Goal: Communication & Community: Answer question/provide support

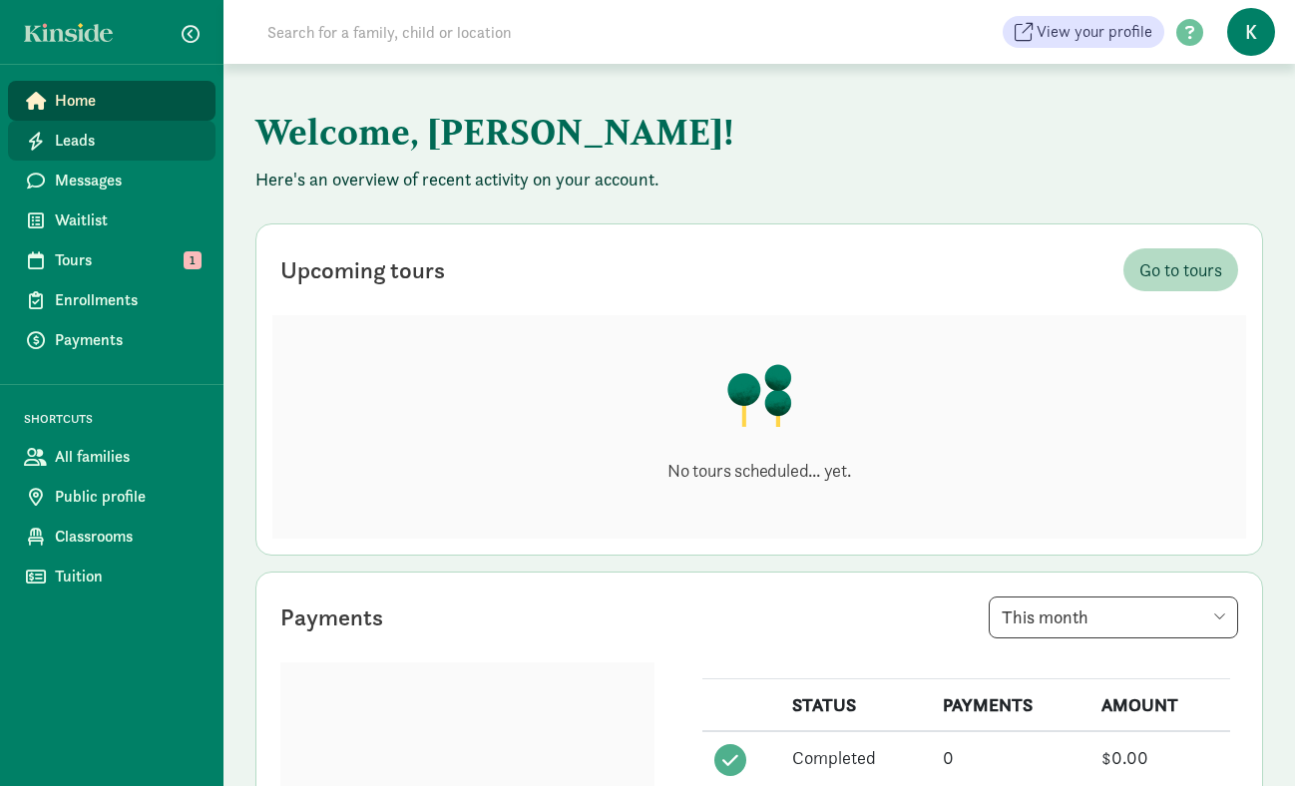
click at [79, 154] on link "Leads" at bounding box center [111, 141] width 207 height 40
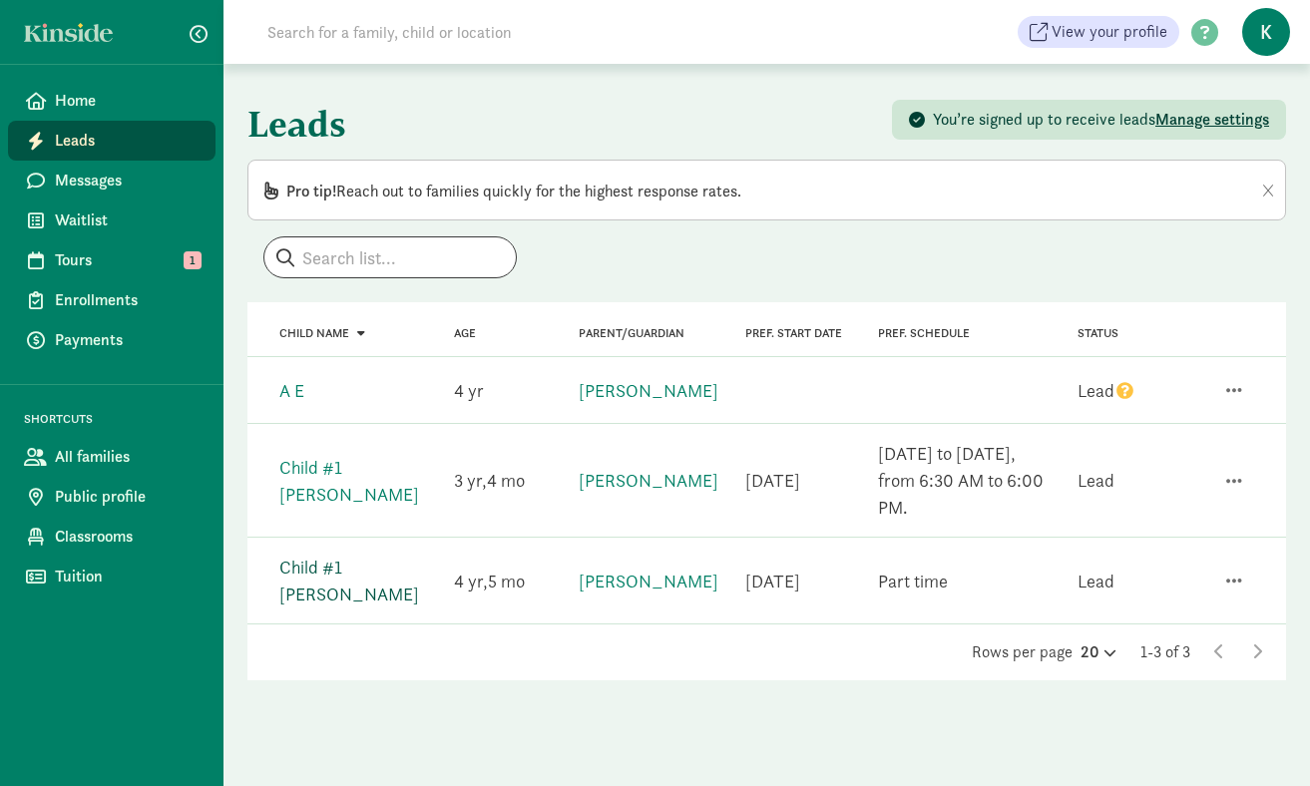
click at [373, 556] on link "Child #1 [PERSON_NAME]" at bounding box center [349, 581] width 140 height 50
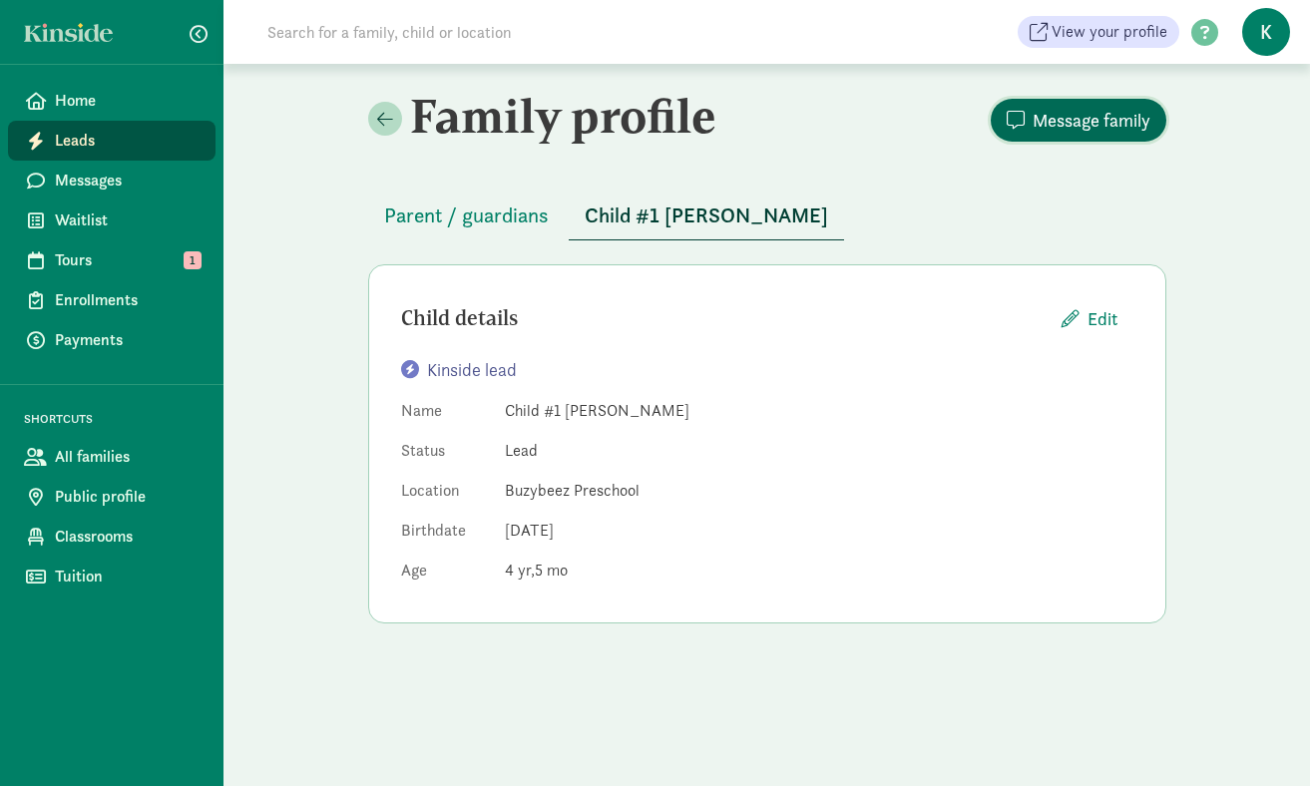
click at [1077, 119] on span "Message family" at bounding box center [1091, 120] width 118 height 27
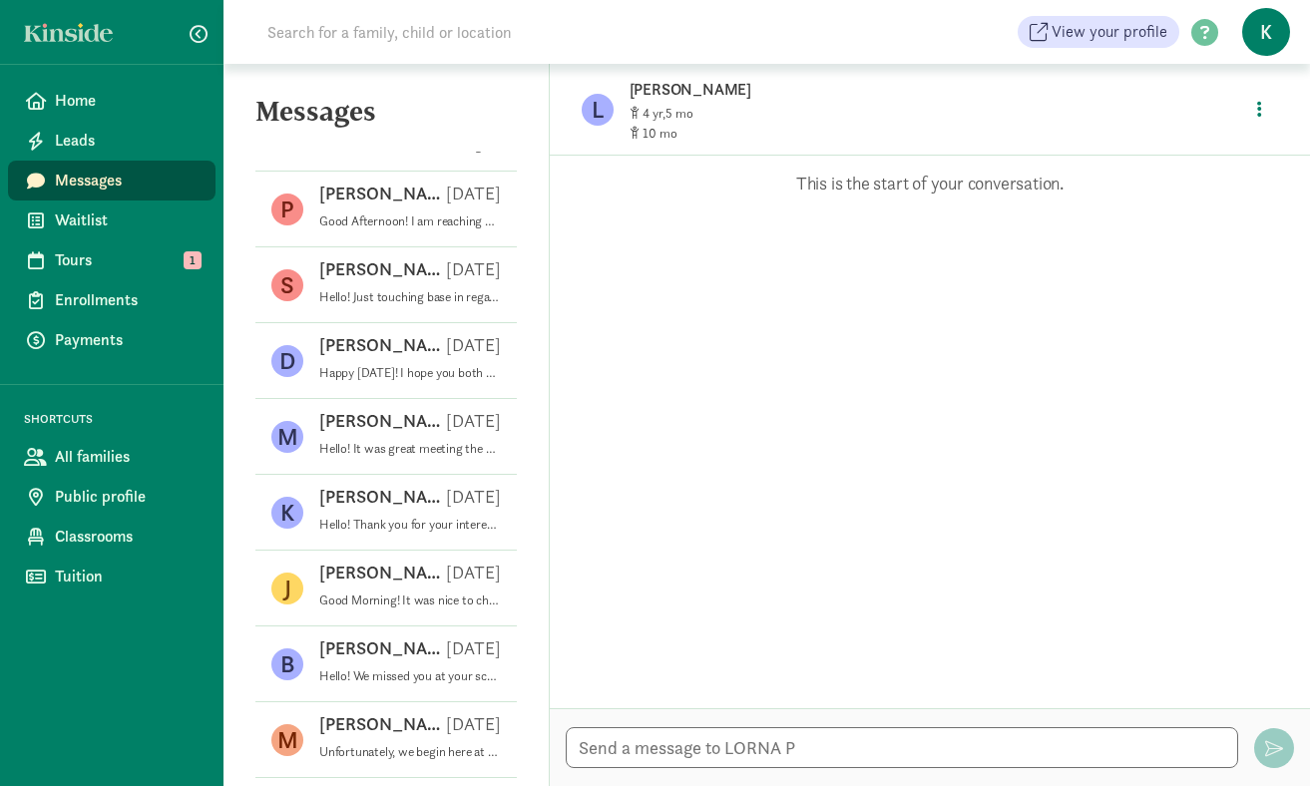
scroll to position [511, 0]
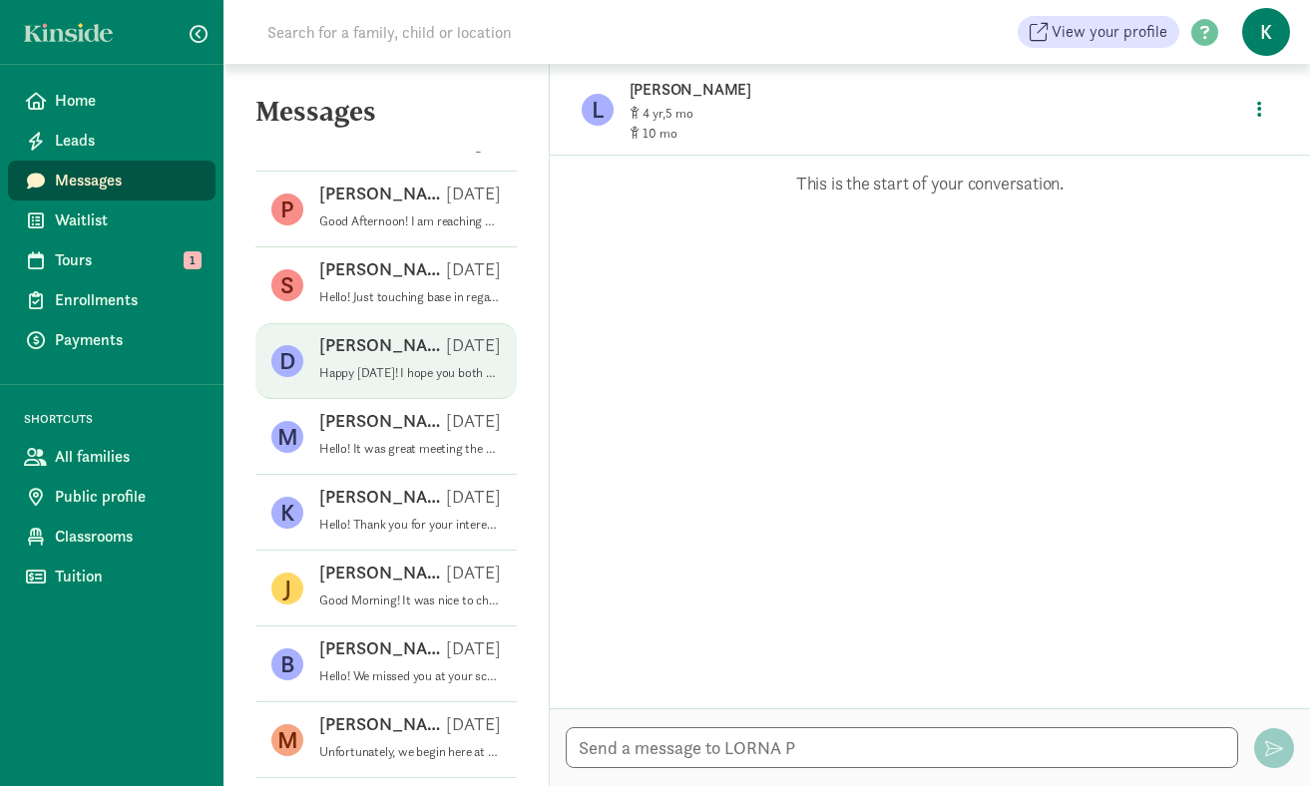
click at [452, 367] on p "Happy [DATE]! I hope you both are ❤️‍🩹 on the mend. Would you like to schedule …" at bounding box center [410, 373] width 182 height 16
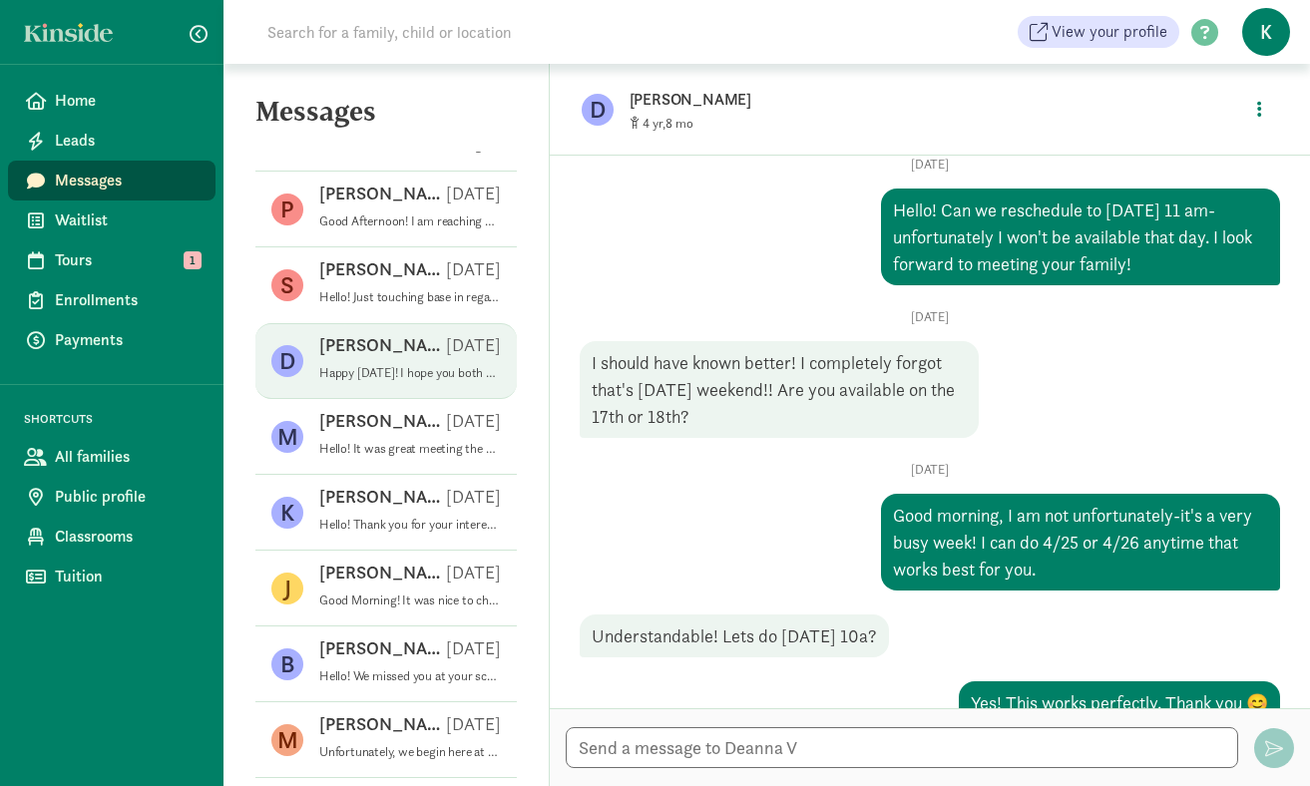
scroll to position [0, 0]
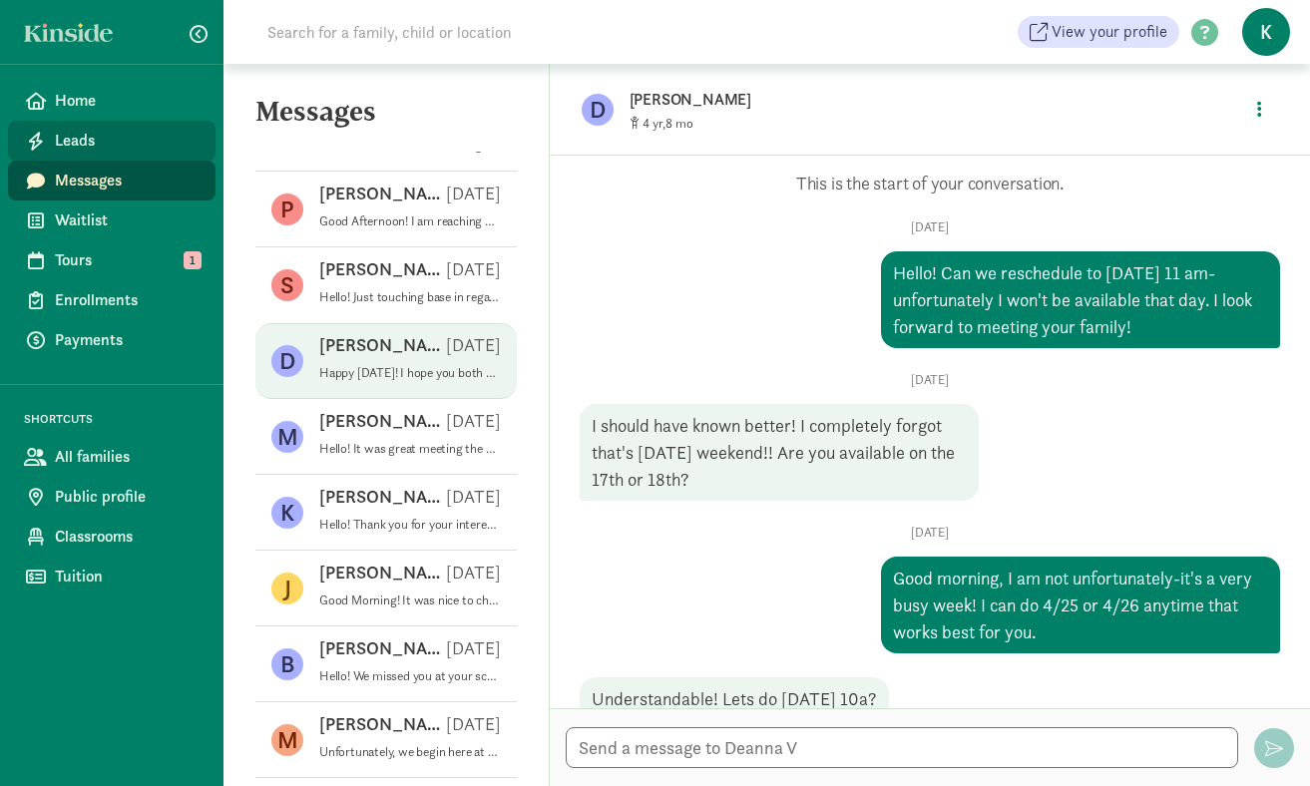
click at [89, 148] on span "Leads" at bounding box center [127, 141] width 145 height 24
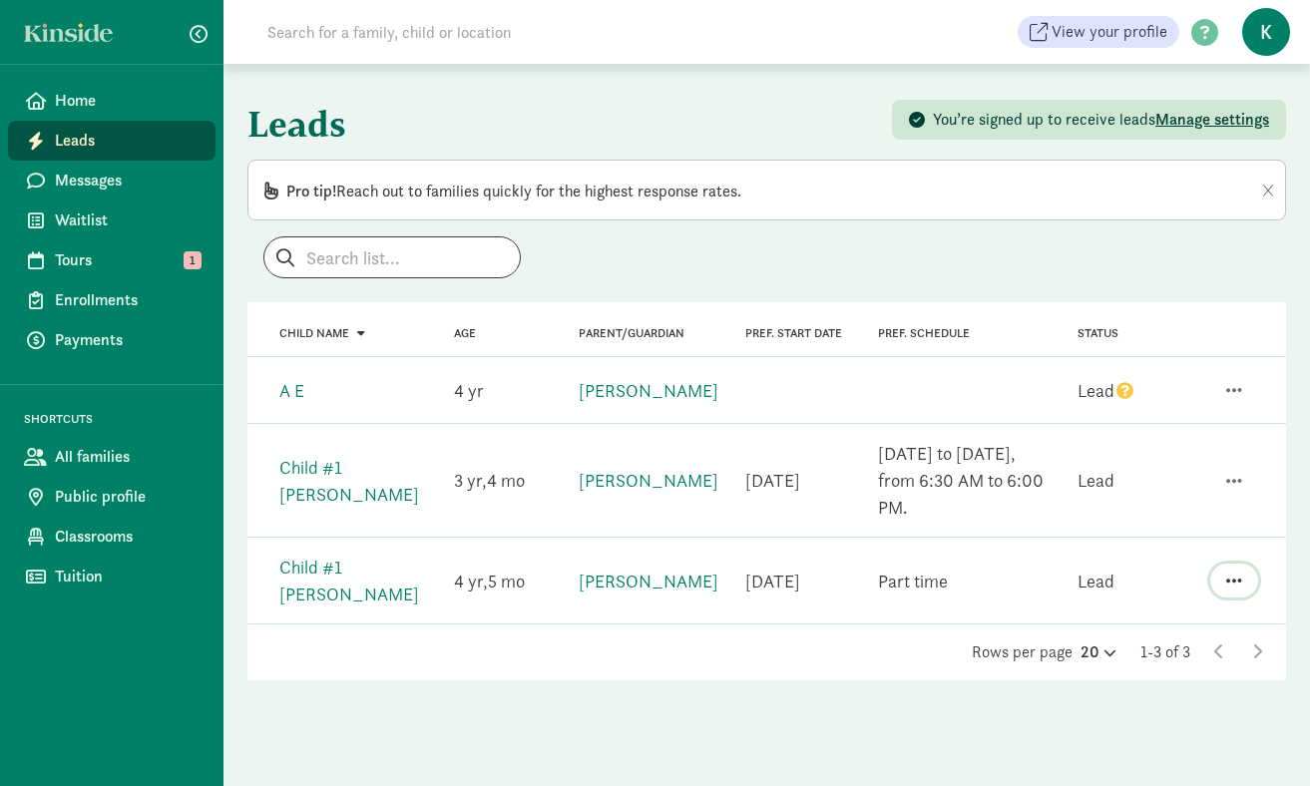
click at [1239, 572] on span "button" at bounding box center [1234, 581] width 16 height 18
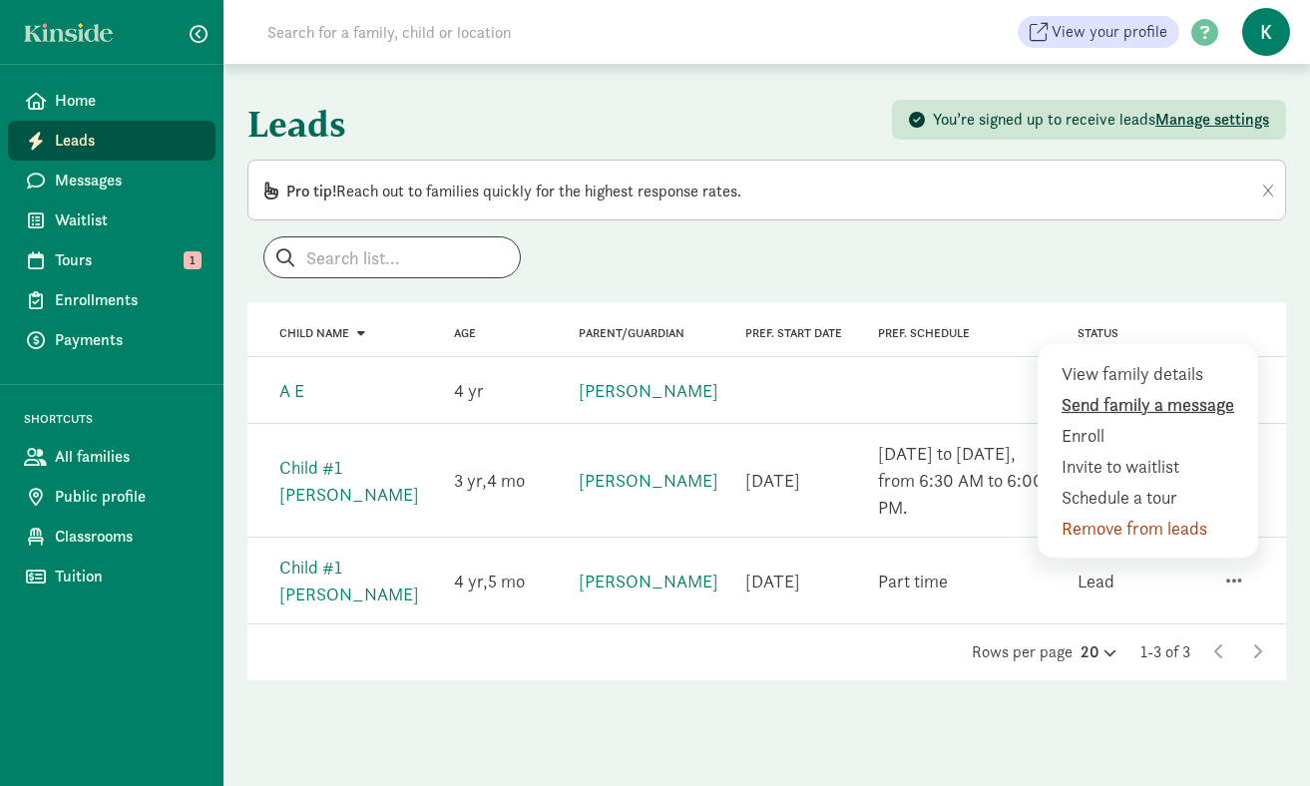
click at [1179, 391] on div "Send family a message" at bounding box center [1152, 404] width 182 height 27
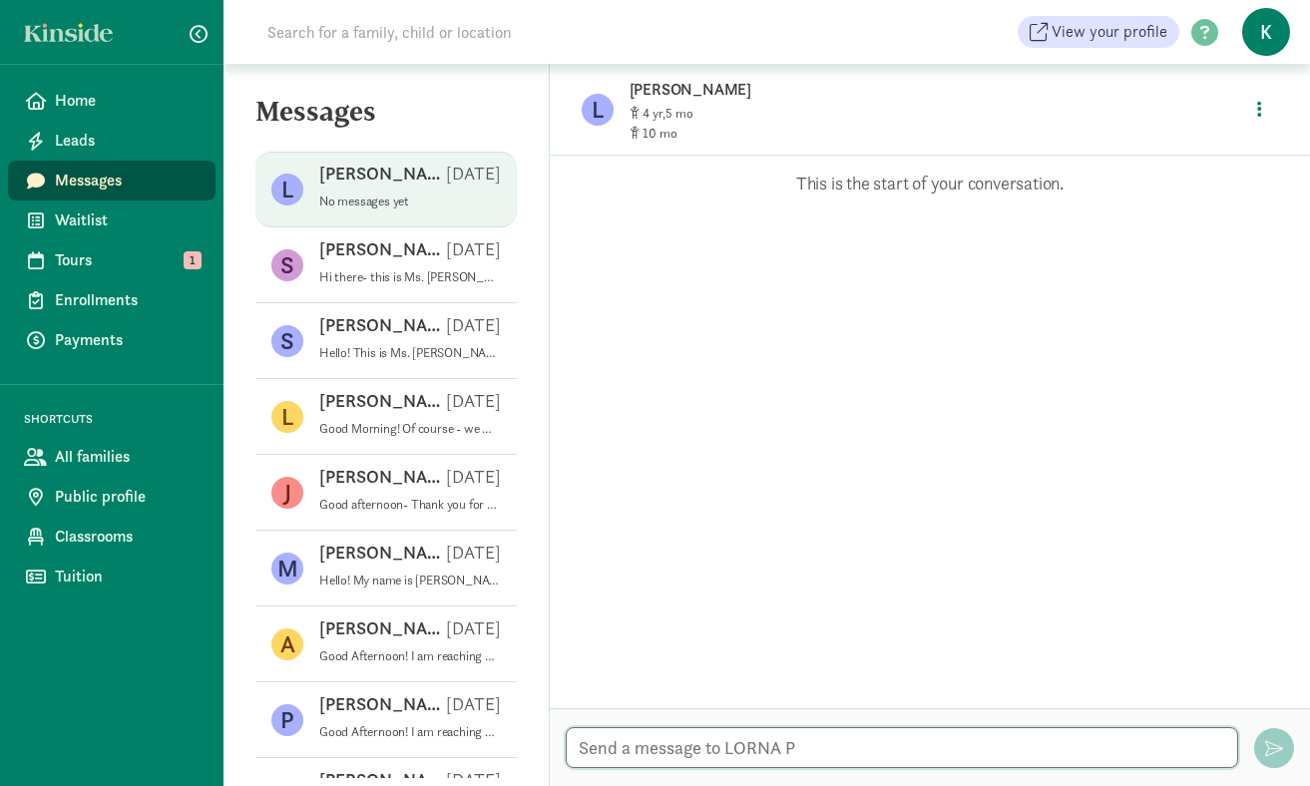
click at [650, 741] on textarea at bounding box center [902, 747] width 672 height 41
click at [902, 757] on textarea "Hello! We do have availability for your [DEMOGRAPHIC_DATA], unfortunately" at bounding box center [902, 747] width 672 height 41
click at [970, 742] on textarea "Hello! We do have availability for your [DEMOGRAPHIC_DATA], unfortunately" at bounding box center [902, 747] width 672 height 41
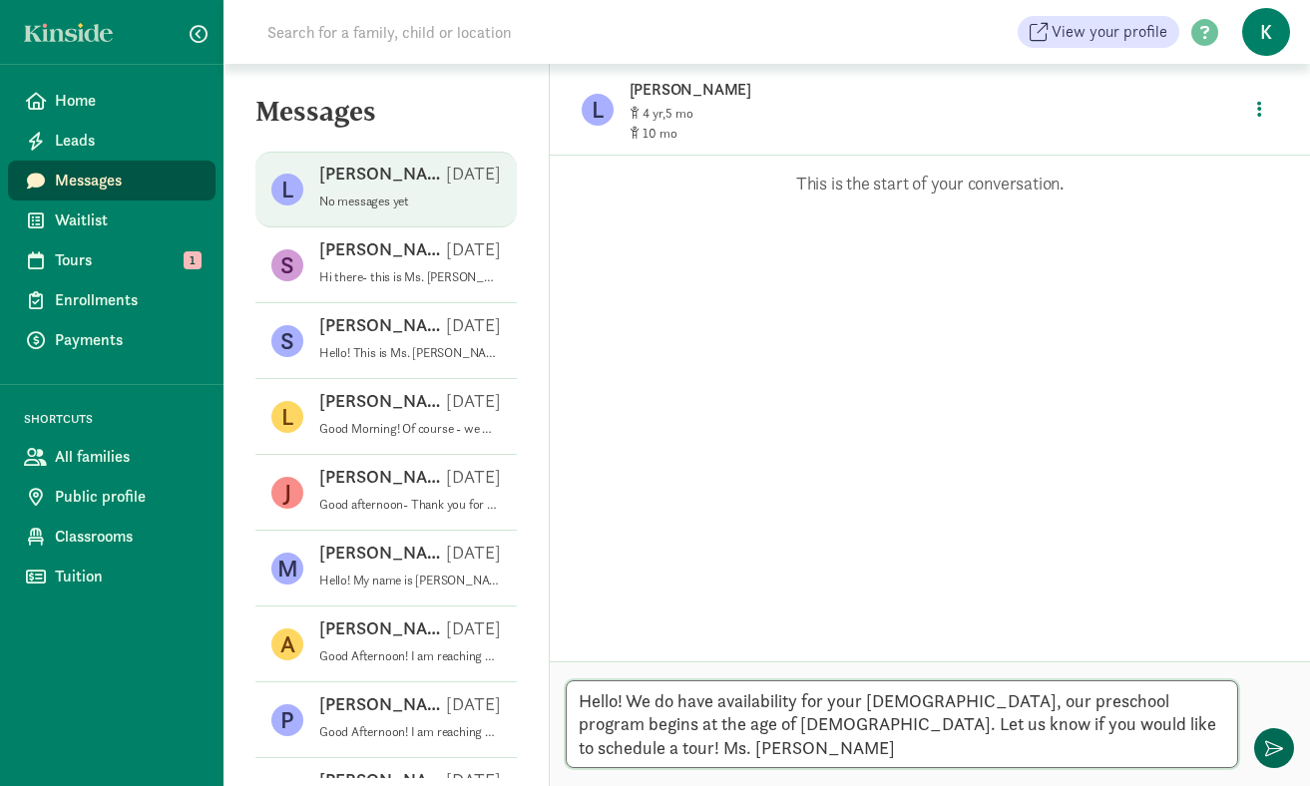
type textarea "Hello! We do have availability for your [DEMOGRAPHIC_DATA], our preschool progr…"
click at [1280, 746] on span "button" at bounding box center [1274, 748] width 18 height 18
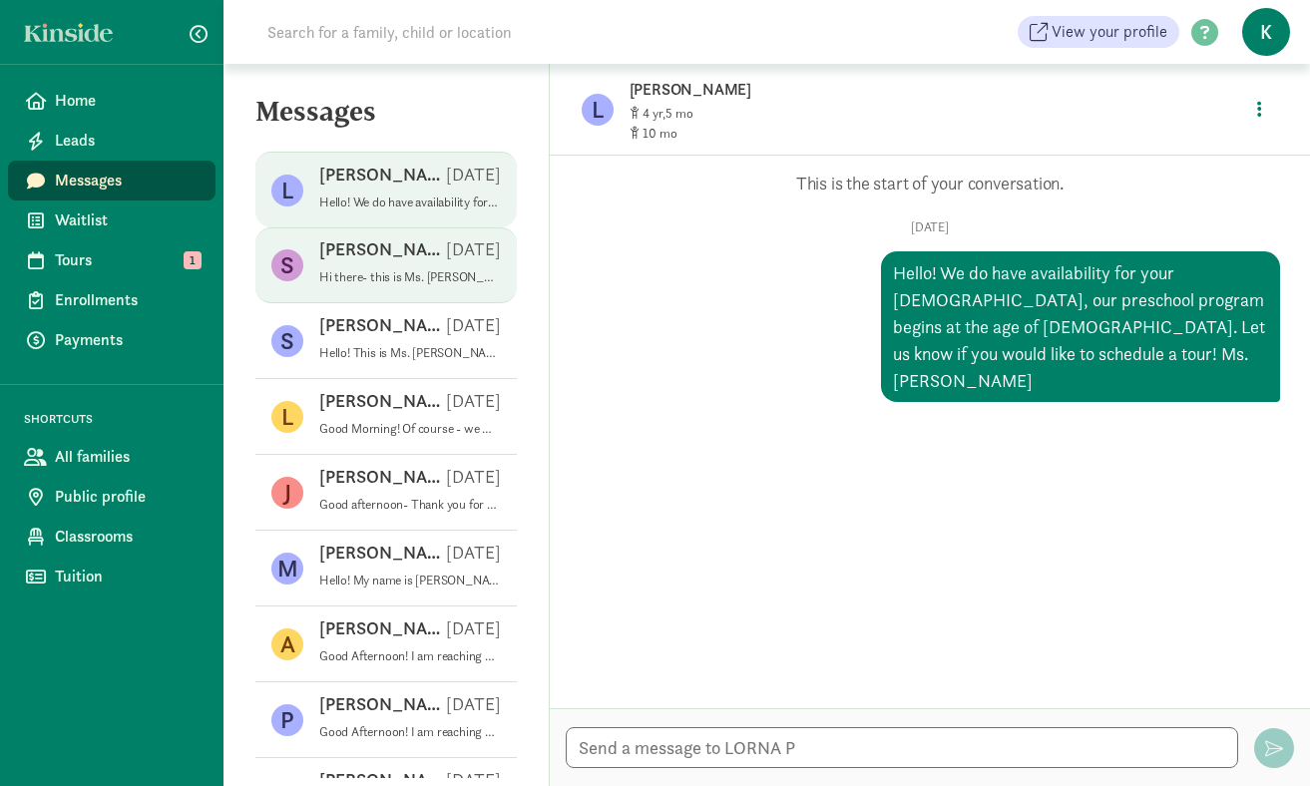
click at [439, 268] on div "[PERSON_NAME] P [DATE]" at bounding box center [410, 253] width 182 height 32
